Goal: Find specific page/section: Find specific page/section

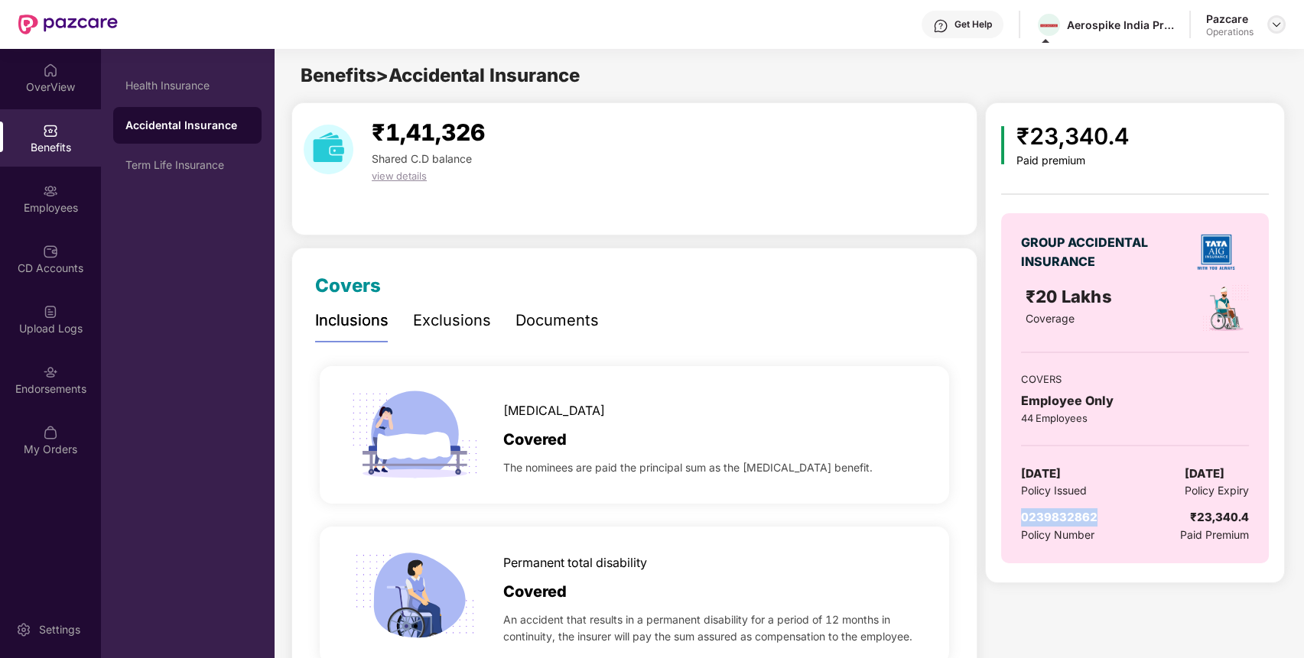
click at [1273, 21] on img at bounding box center [1276, 24] width 12 height 12
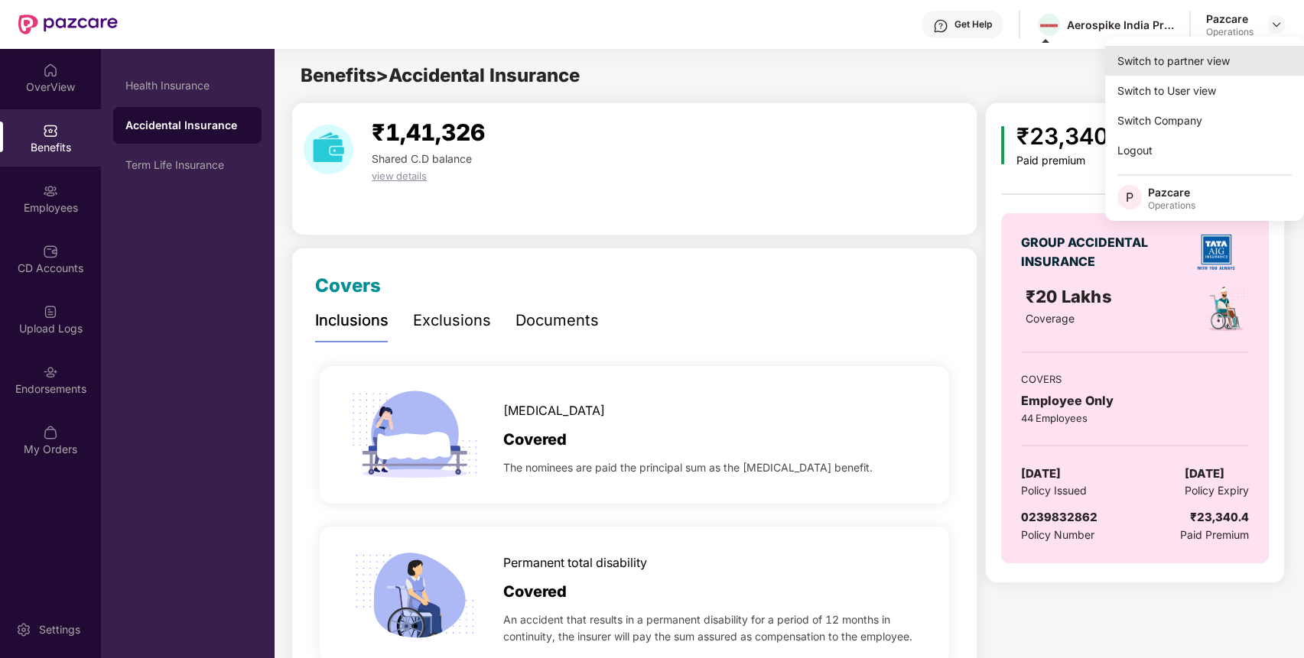
click at [1224, 63] on div "Switch to partner view" at bounding box center [1204, 61] width 199 height 30
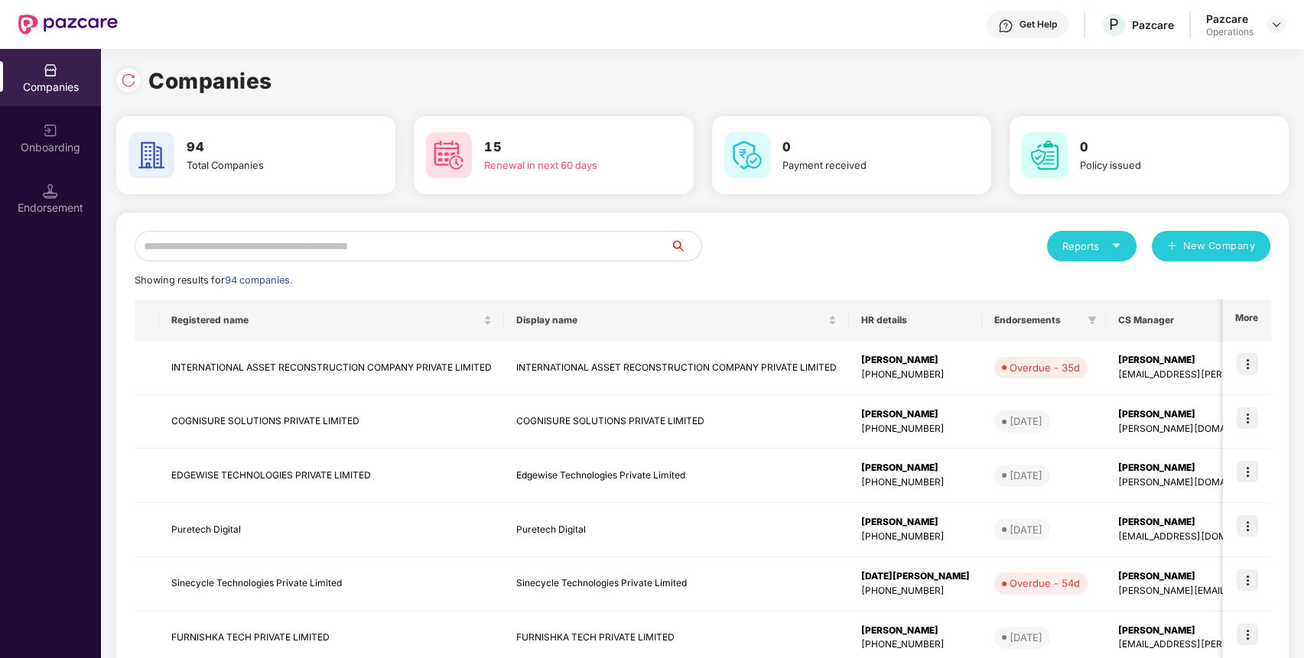
click at [622, 244] on input "text" at bounding box center [403, 246] width 536 height 31
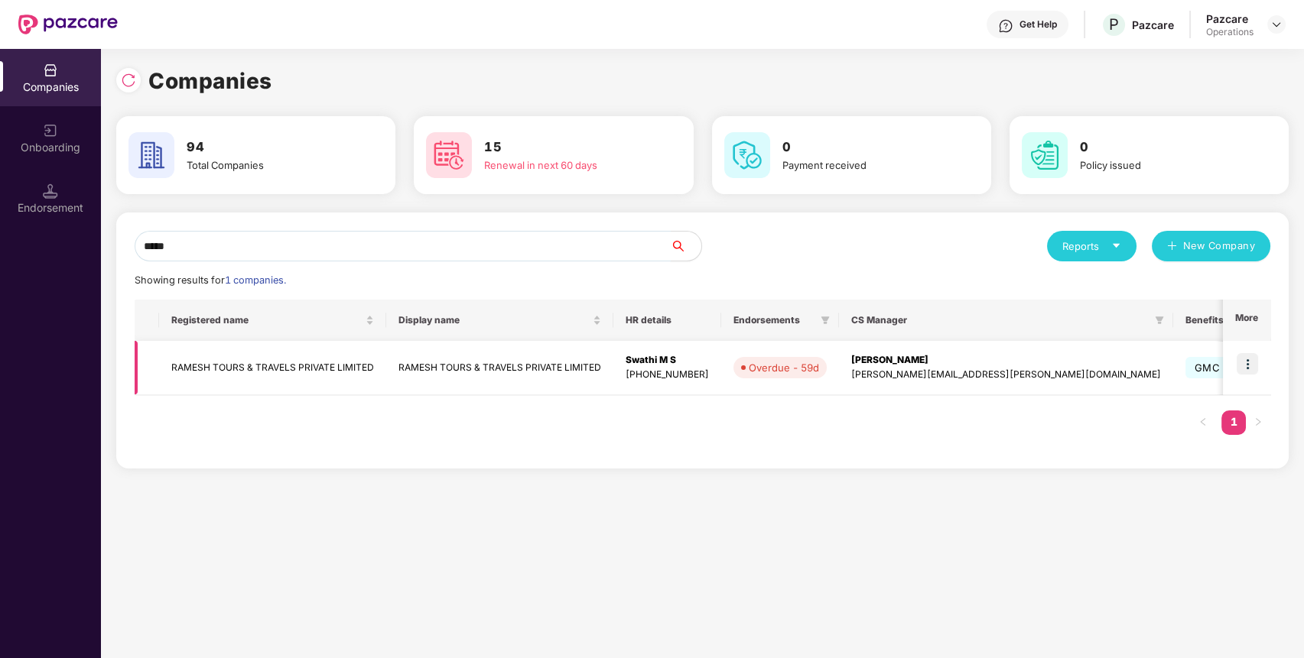
type input "*****"
click at [1250, 357] on img at bounding box center [1246, 363] width 21 height 21
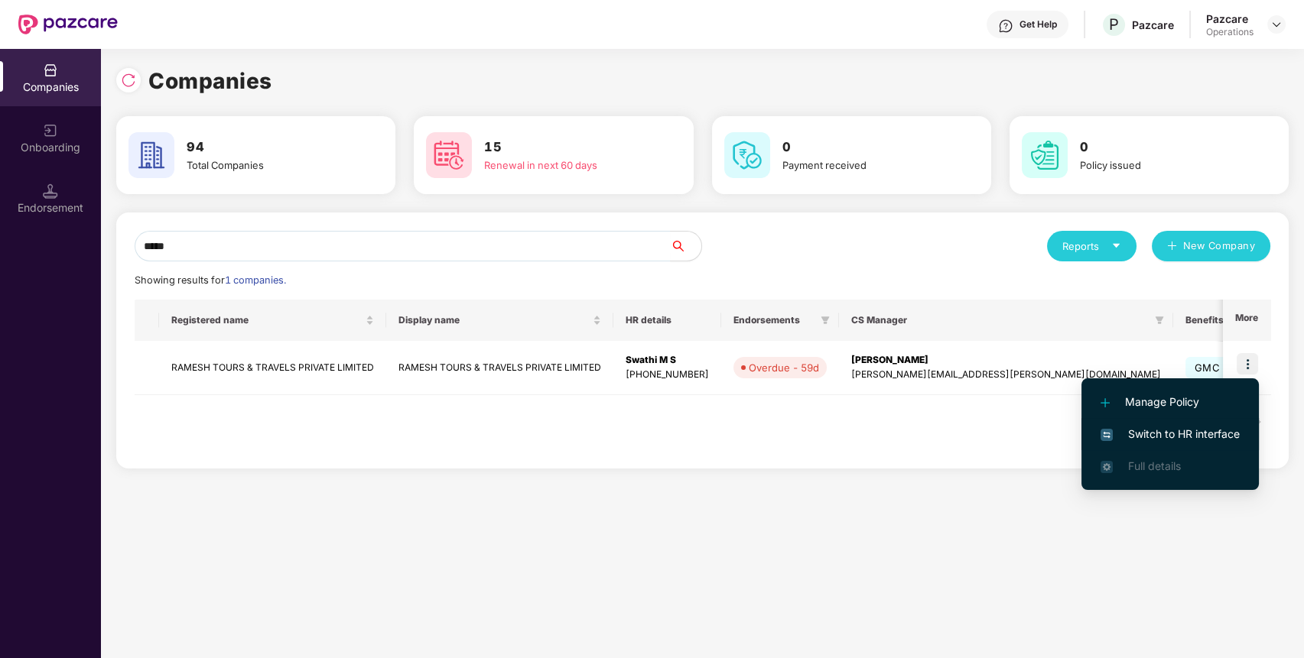
click at [1220, 434] on span "Switch to HR interface" at bounding box center [1169, 434] width 139 height 17
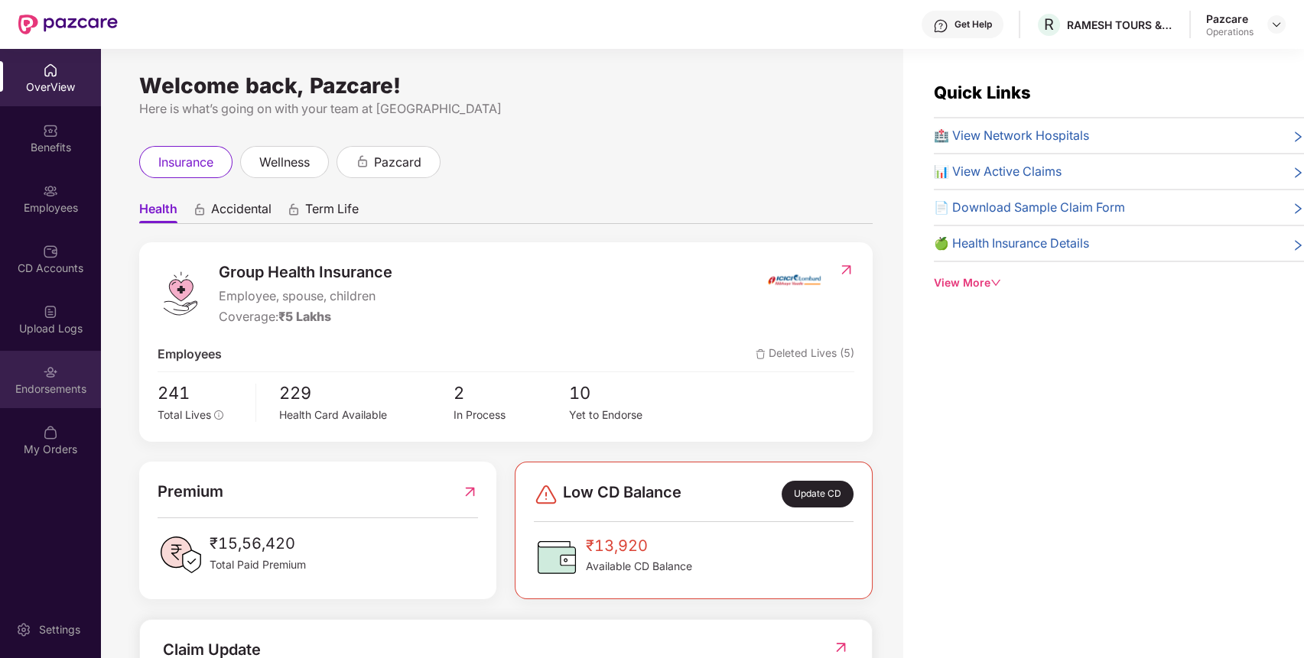
click at [52, 357] on div "Endorsements" at bounding box center [50, 379] width 101 height 57
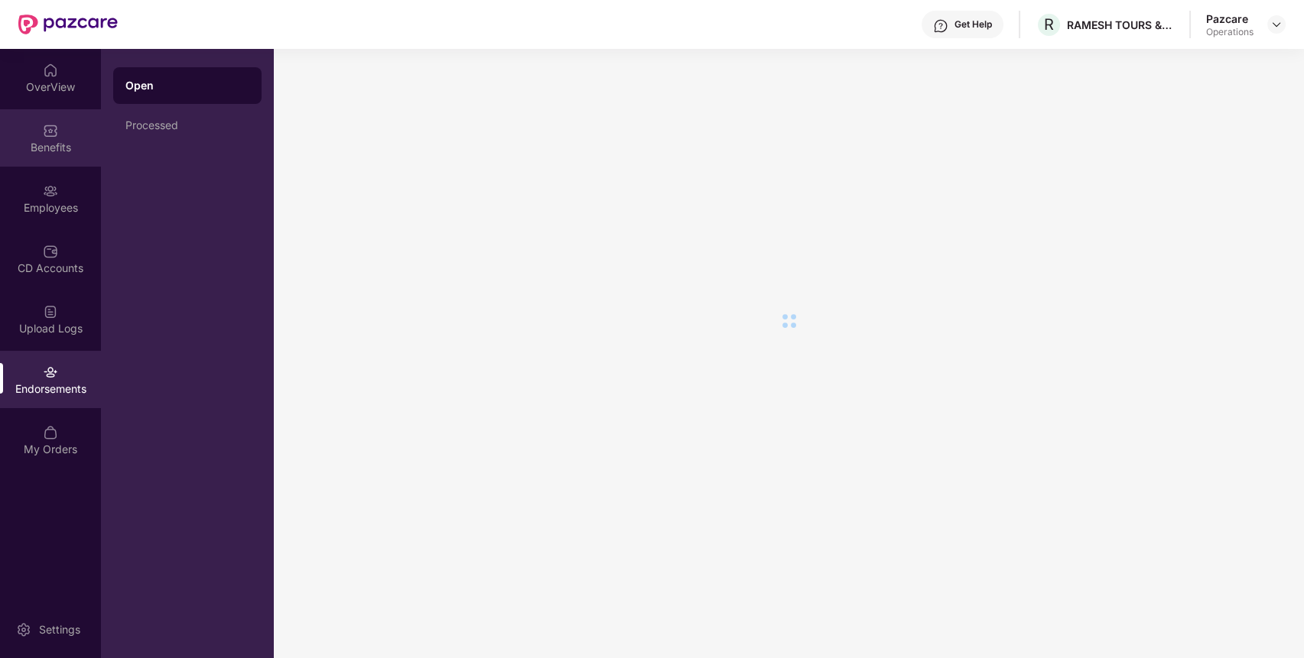
click at [50, 156] on div "Benefits" at bounding box center [50, 137] width 101 height 57
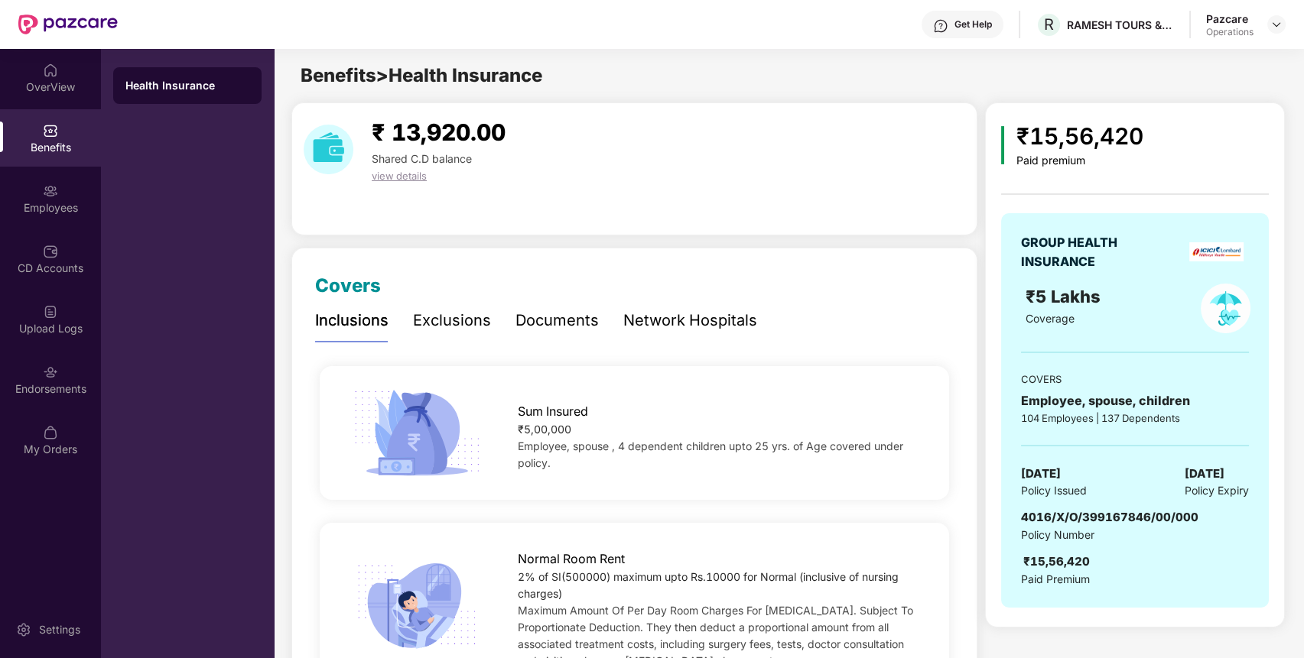
click at [1095, 516] on span "4016/X/O/399167846/00/000" at bounding box center [1109, 517] width 177 height 15
copy span "4016/X/O/399167846/00/000"
click at [48, 264] on div "CD Accounts" at bounding box center [50, 268] width 101 height 15
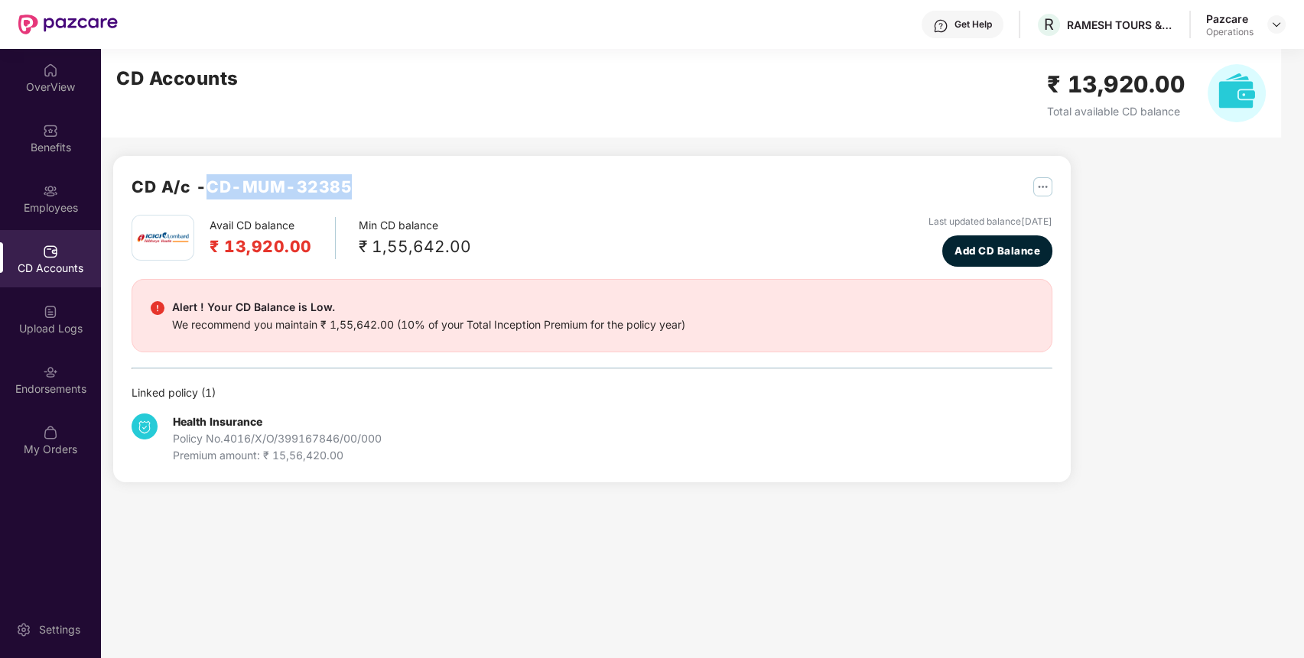
drag, startPoint x: 208, startPoint y: 182, endPoint x: 413, endPoint y: 184, distance: 204.9
click at [413, 184] on div "CD A/c - CD-MUM-32385" at bounding box center [592, 194] width 921 height 41
copy h2 "CD-MUM-32385"
